Goal: Task Accomplishment & Management: Manage account settings

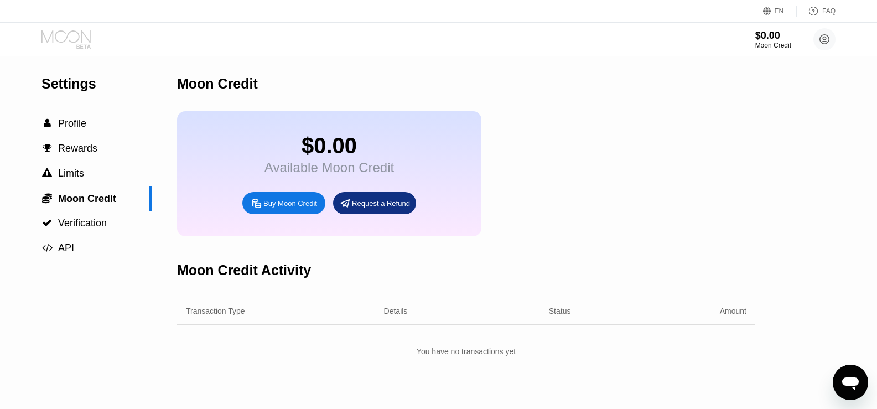
click at [68, 42] on icon at bounding box center [67, 39] width 51 height 19
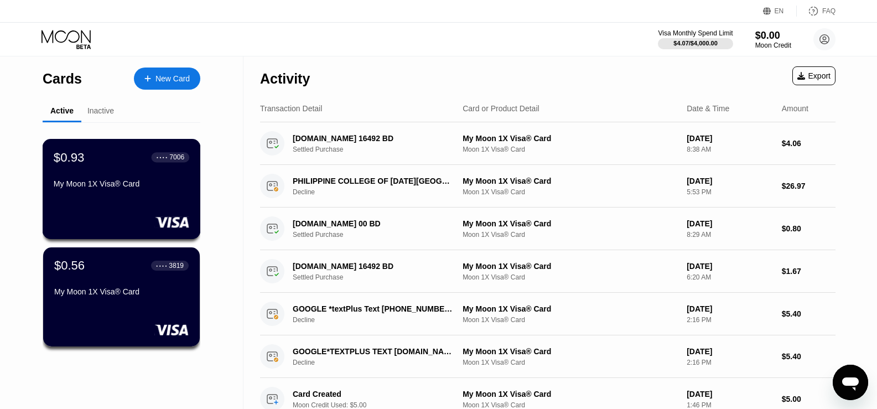
click at [127, 203] on div "$0.93 ● ● ● ● 7006 My Moon 1X Visa® Card" at bounding box center [122, 189] width 158 height 100
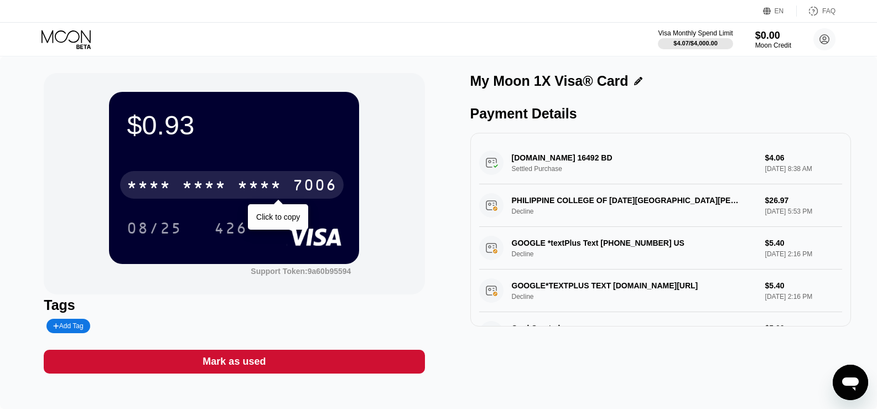
click at [177, 180] on div "* * * * * * * * * * * * 7006" at bounding box center [232, 185] width 224 height 28
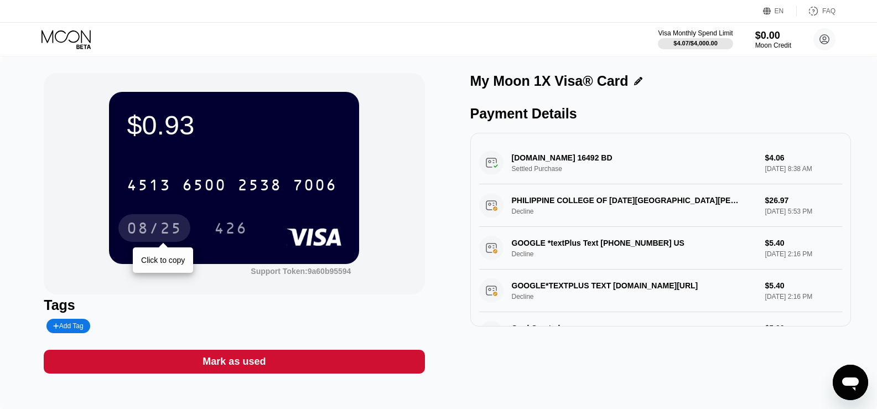
drag, startPoint x: 154, startPoint y: 225, endPoint x: 710, endPoint y: 282, distance: 558.6
click at [154, 225] on div "08/25" at bounding box center [154, 230] width 55 height 18
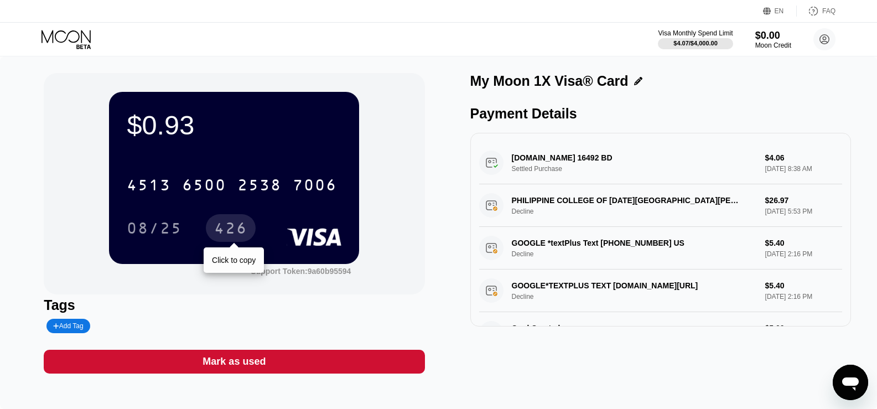
drag, startPoint x: 231, startPoint y: 231, endPoint x: 690, endPoint y: 305, distance: 464.8
click at [231, 231] on div "426" at bounding box center [230, 230] width 33 height 18
click at [420, 220] on div "$0.93 4513 6500 2538 7006 08/25 426 Support Token: 9a60b95594" at bounding box center [234, 183] width 381 height 221
click at [78, 46] on icon at bounding box center [67, 39] width 51 height 19
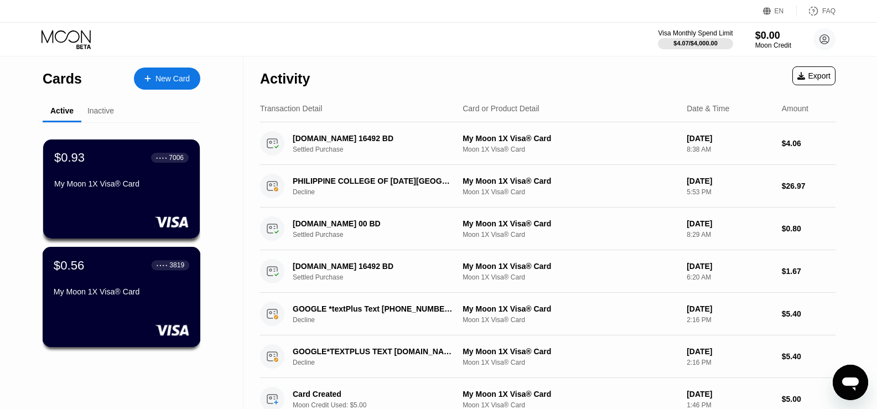
click at [124, 258] on div "$0.56 ● ● ● ● 3819 My Moon 1X Visa® Card" at bounding box center [122, 297] width 158 height 100
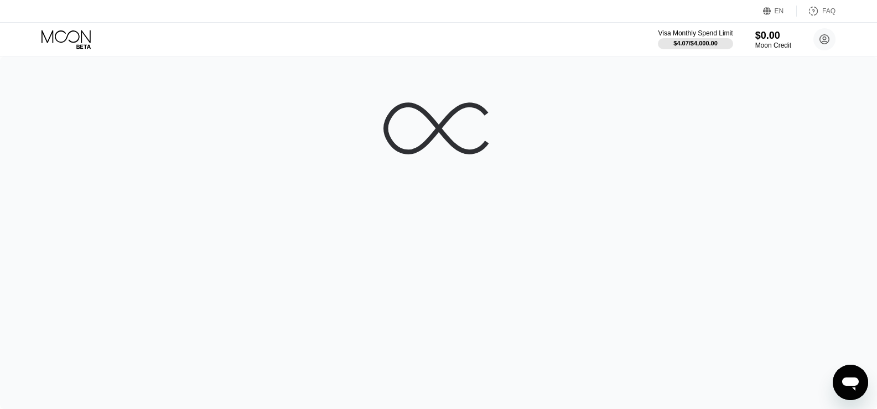
click at [90, 32] on icon at bounding box center [67, 39] width 51 height 19
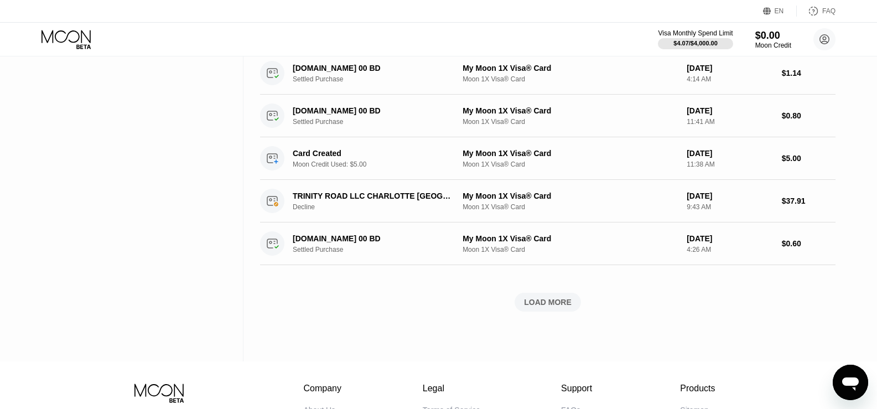
scroll to position [369, 0]
click at [557, 305] on div "LOAD MORE" at bounding box center [548, 302] width 48 height 10
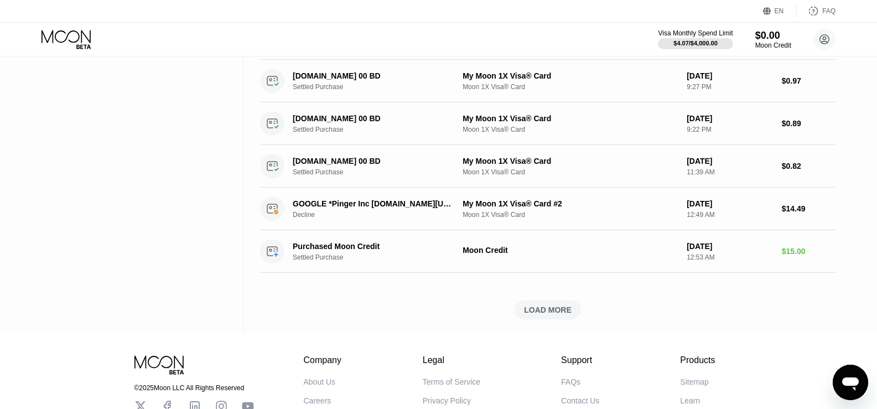
scroll to position [885, 0]
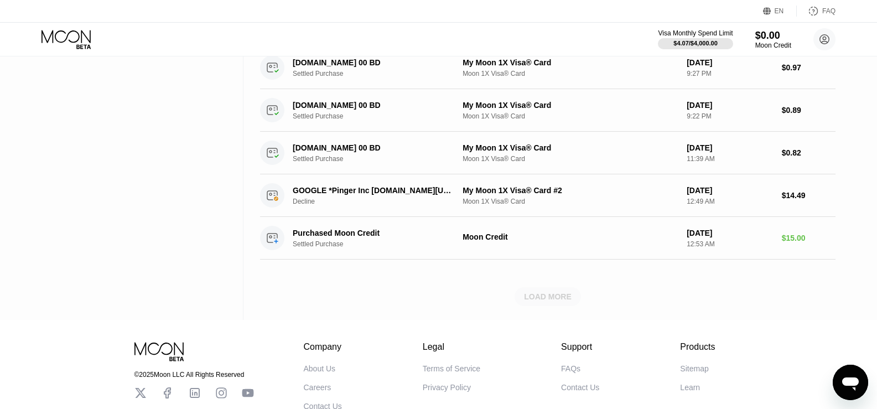
click at [547, 301] on div "LOAD MORE" at bounding box center [548, 297] width 48 height 10
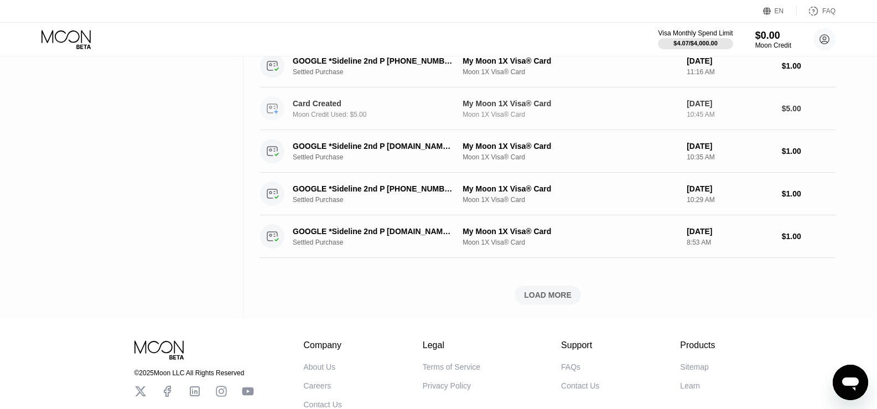
scroll to position [1402, 0]
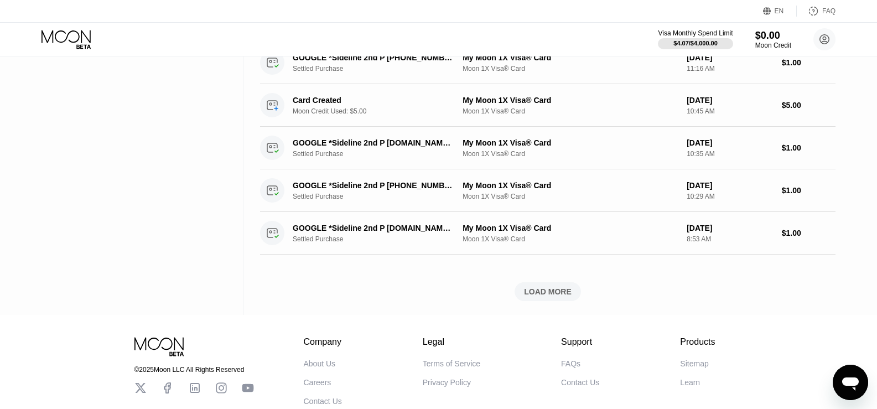
click at [542, 297] on div "LOAD MORE" at bounding box center [548, 292] width 48 height 10
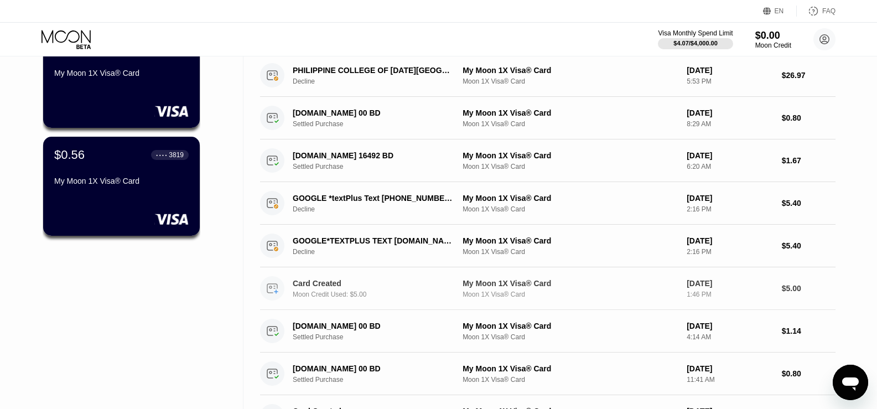
scroll to position [0, 0]
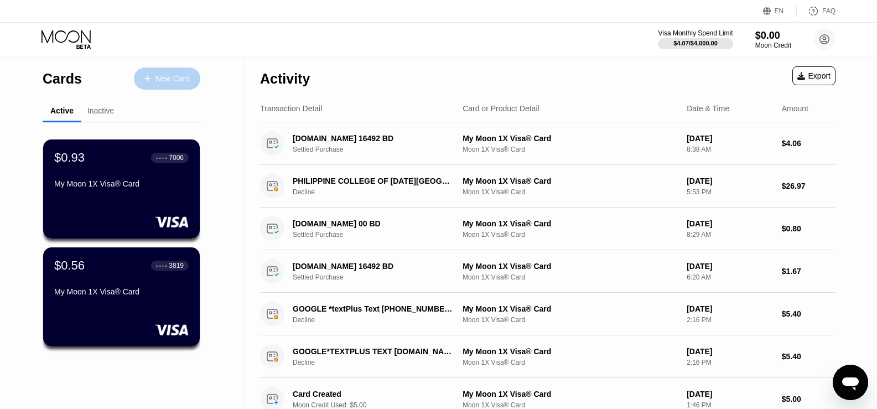
click at [143, 86] on div "New Card" at bounding box center [167, 79] width 66 height 22
click at [130, 193] on div "My Moon 1X Visa® Card" at bounding box center [122, 185] width 136 height 13
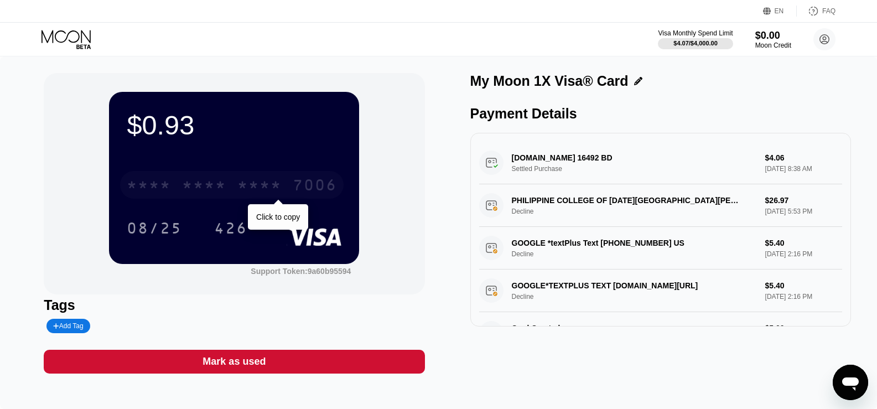
click at [247, 185] on div "* * * *" at bounding box center [259, 187] width 44 height 18
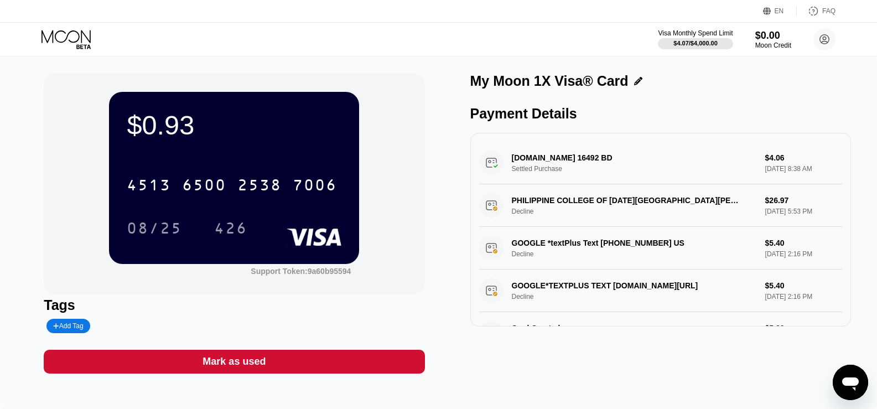
click at [423, 179] on div "$0.93 4513 6500 2538 7006 08/25 426 Support Token: 9a60b95594" at bounding box center [234, 183] width 381 height 221
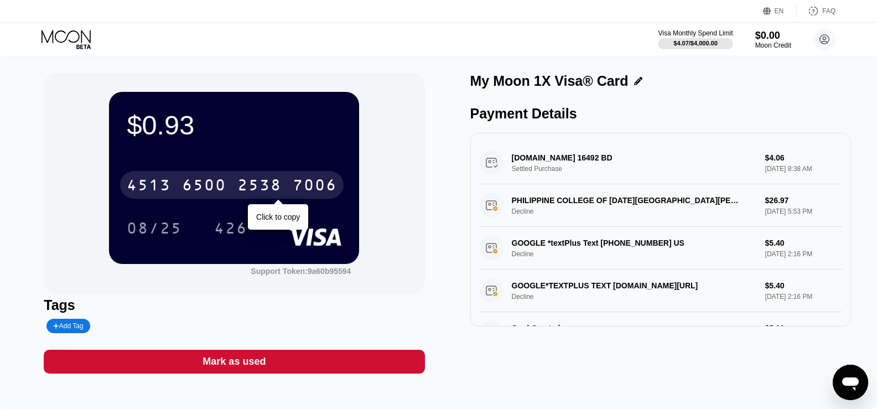
click at [267, 185] on div "2538" at bounding box center [259, 187] width 44 height 18
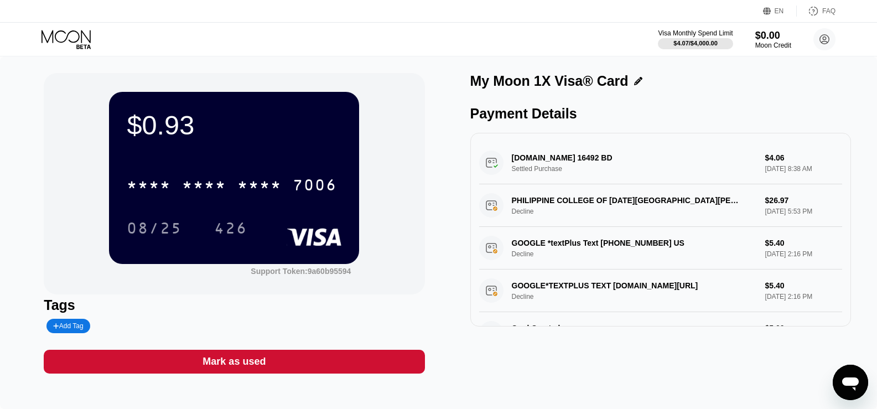
click at [75, 39] on icon at bounding box center [67, 39] width 51 height 19
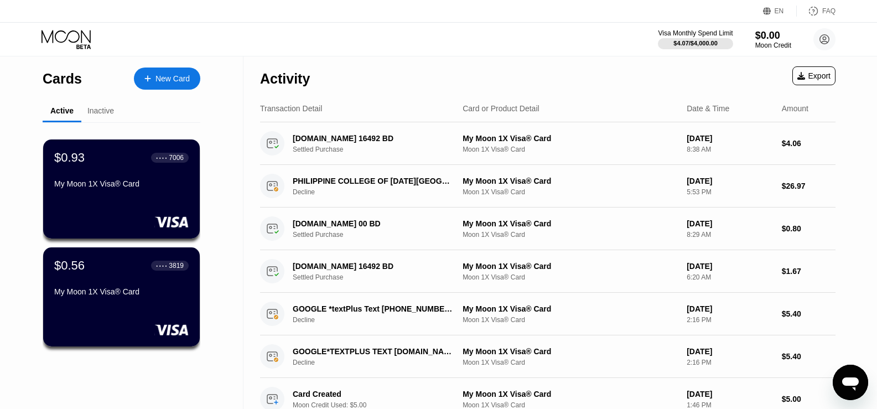
click at [368, 43] on div "Visa Monthly Spend Limit $4.07 / $4,000.00 $0.00 Moon Credit rafiul9191@gmail.c…" at bounding box center [438, 39] width 877 height 33
click at [129, 205] on div "$0.93 ● ● ● ● 7006 My Moon 1X Visa® Card" at bounding box center [122, 189] width 158 height 100
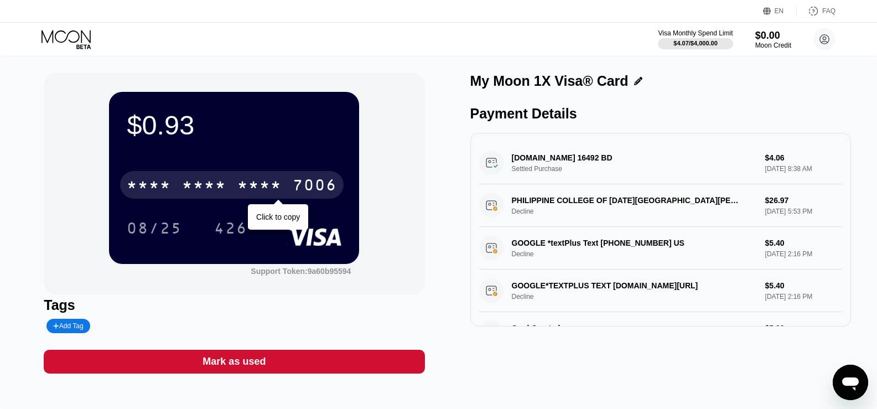
click at [325, 191] on div "7006" at bounding box center [315, 187] width 44 height 18
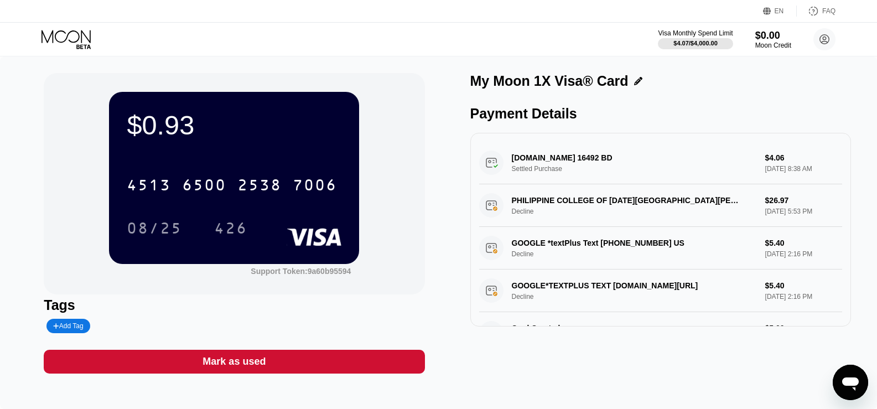
drag, startPoint x: 768, startPoint y: 1, endPoint x: 341, endPoint y: 49, distance: 428.9
click at [341, 49] on div "Visa Monthly Spend Limit $4.07 / $4,000.00 $0.00 Moon Credit rafiul9191@gmail.c…" at bounding box center [438, 39] width 877 height 33
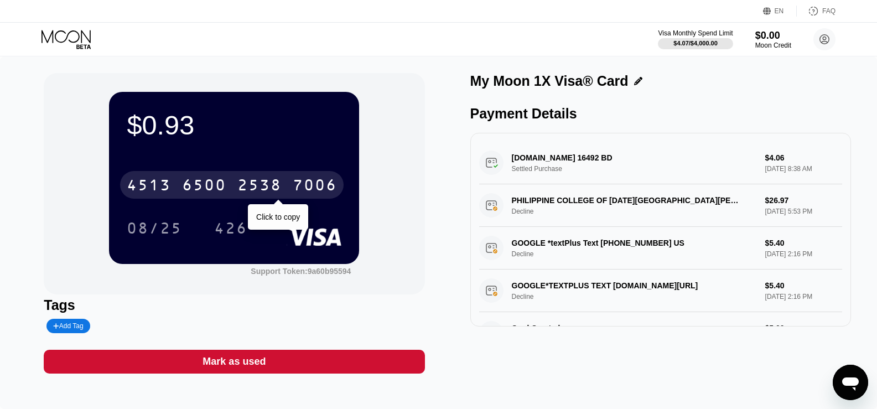
click at [225, 192] on div "6500" at bounding box center [204, 187] width 44 height 18
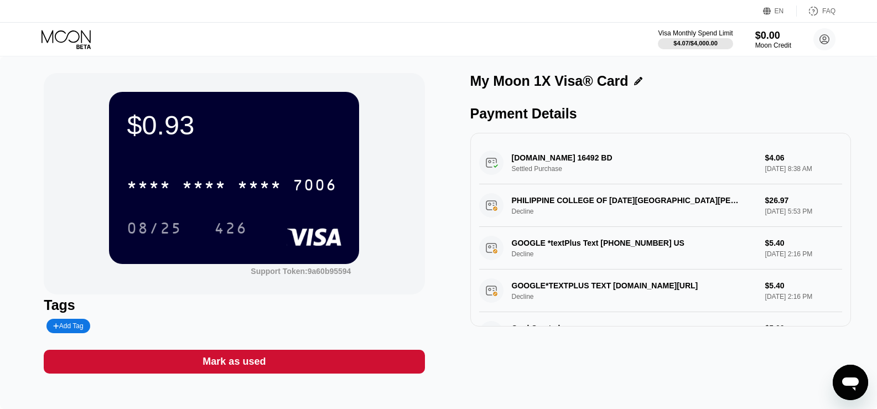
click at [60, 183] on div "$0.93 * * * * * * * * * * * * 7006 08/25 426 Support Token: 9a60b95594" at bounding box center [234, 183] width 381 height 221
